Goal: Navigation & Orientation: Go to known website

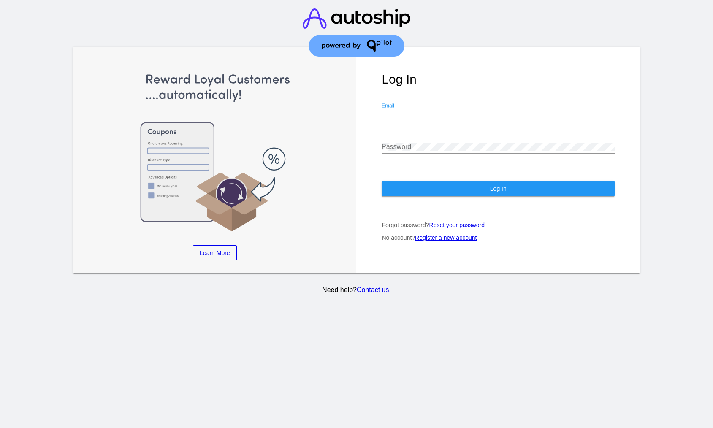
type input "[EMAIL_ADDRESS][DOMAIN_NAME]"
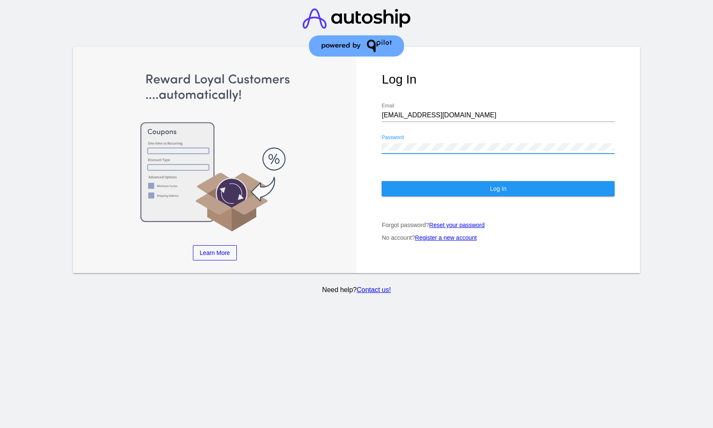
click at [438, 194] on button "Log In" at bounding box center [497, 188] width 233 height 15
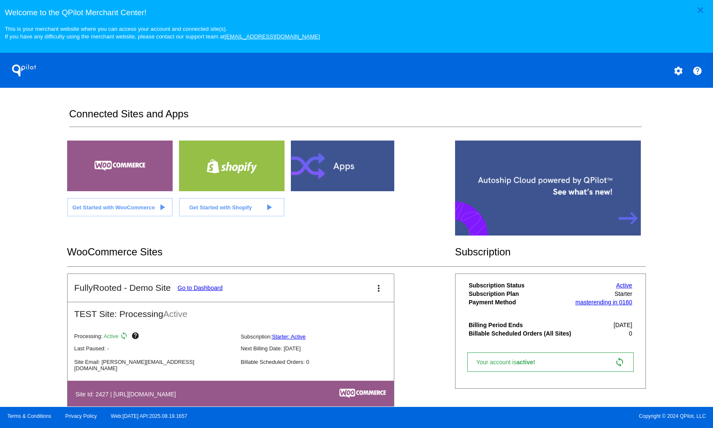
scroll to position [170, 0]
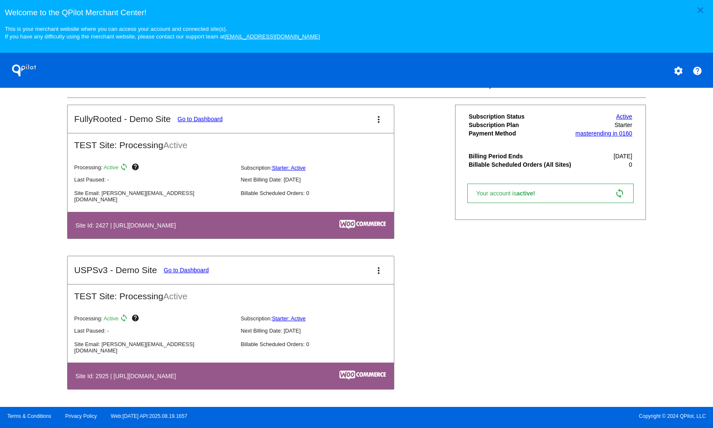
click at [196, 274] on mat-card-title "USPSv3 - Demo Site Go to Dashboard" at bounding box center [141, 270] width 135 height 10
click at [202, 271] on link "Go to Dashboard" at bounding box center [186, 270] width 45 height 7
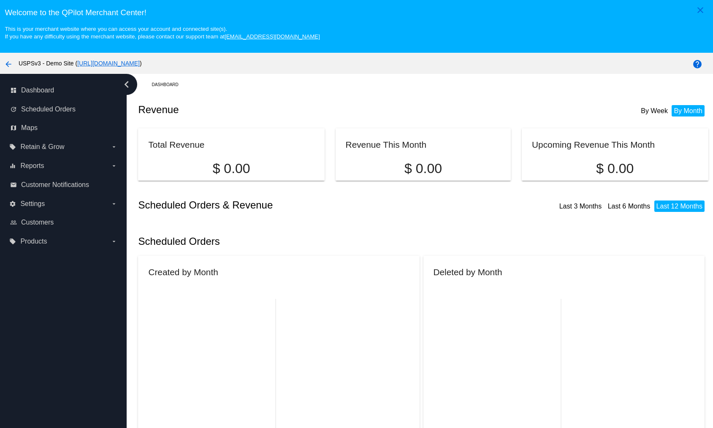
click at [140, 64] on link "[URL][DOMAIN_NAME]" at bounding box center [108, 63] width 62 height 7
click at [9, 64] on mat-icon "arrow_back" at bounding box center [8, 64] width 10 height 10
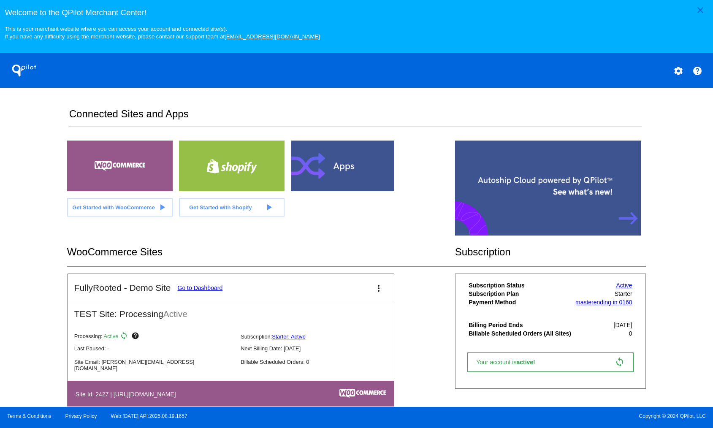
scroll to position [170, 0]
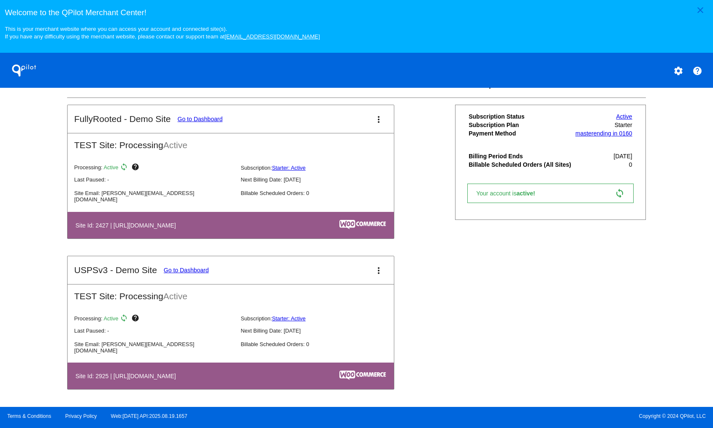
click at [89, 374] on h4 "Site Id: 2925 | [URL][DOMAIN_NAME]" at bounding box center [128, 376] width 105 height 7
copy tr "Site Id: 2925 | [URL][DOMAIN_NAME]"
